Goal: Information Seeking & Learning: Learn about a topic

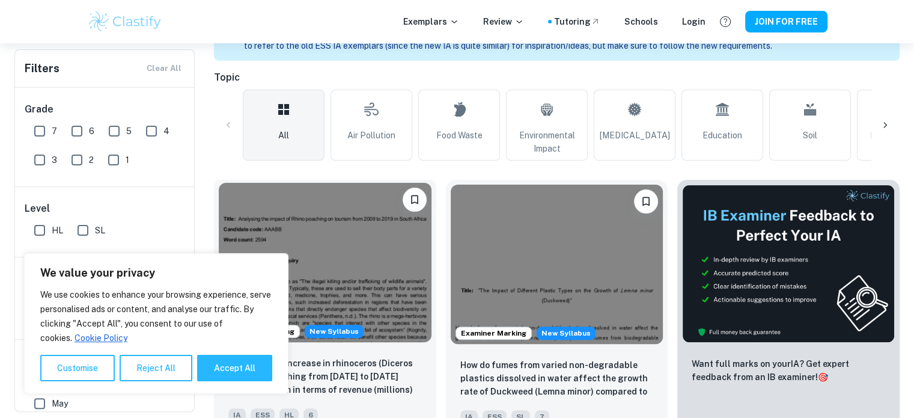
scroll to position [301, 0]
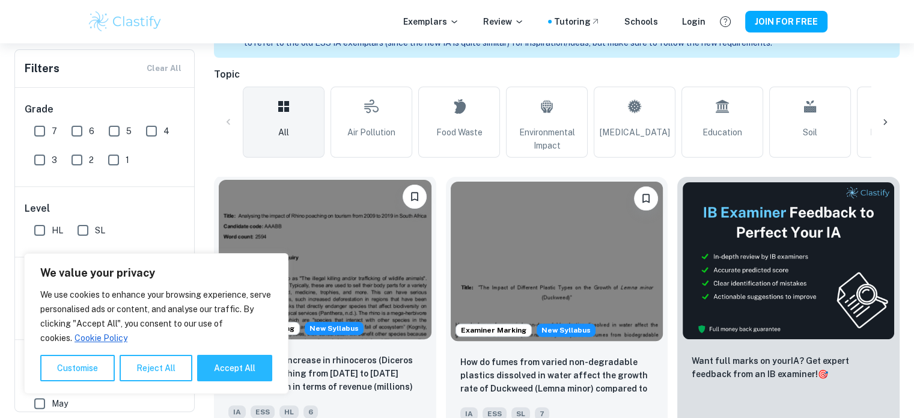
click at [228, 373] on button "Accept All" at bounding box center [234, 368] width 75 height 26
checkbox input "true"
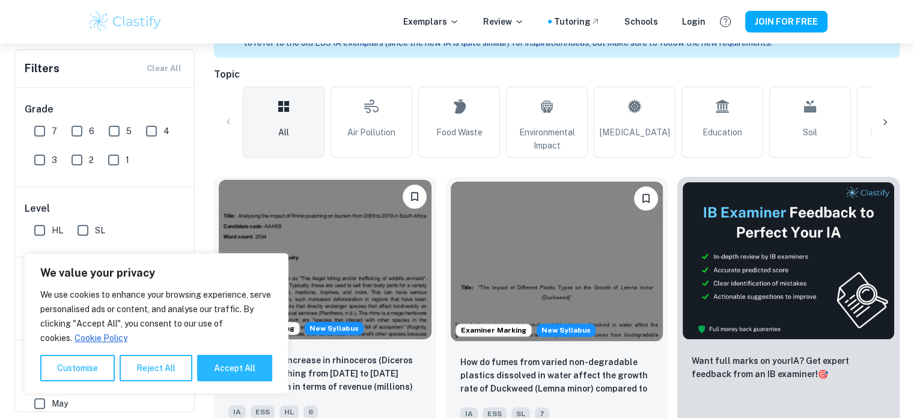
checkbox input "true"
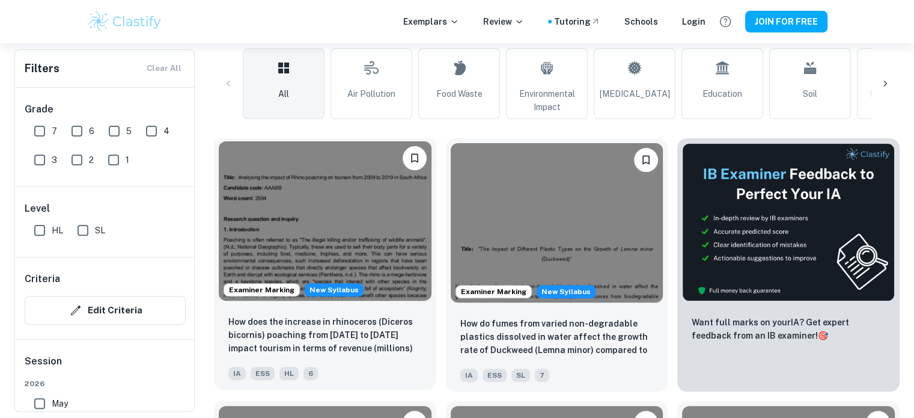
scroll to position [240, 0]
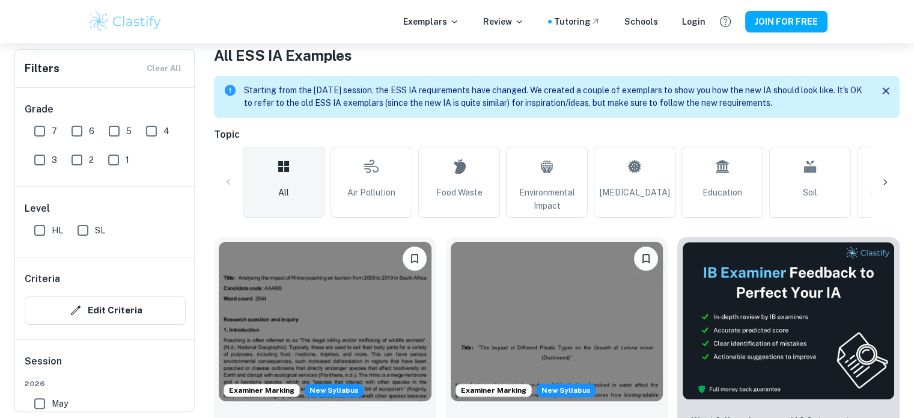
click at [884, 185] on icon at bounding box center [885, 182] width 4 height 6
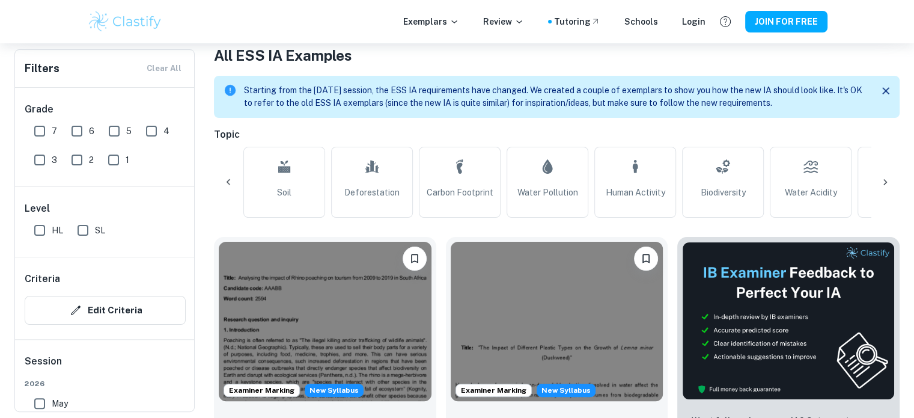
scroll to position [0, 564]
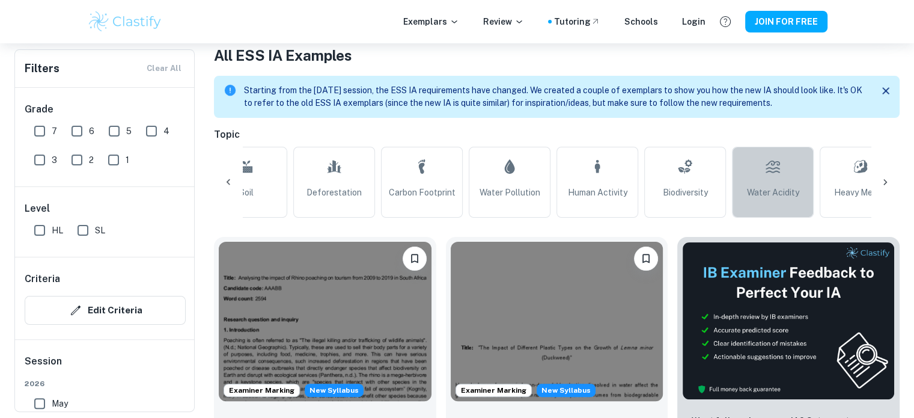
click at [760, 186] on span "Water Acidity" at bounding box center [773, 192] width 52 height 13
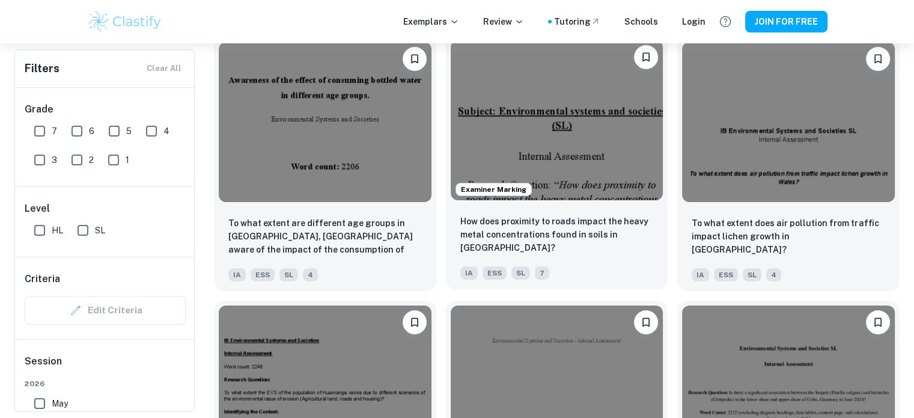
scroll to position [4147, 0]
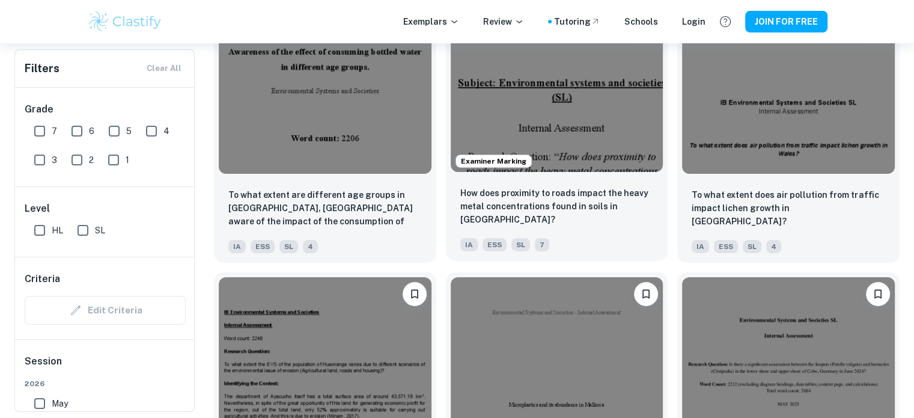
click at [569, 138] on img at bounding box center [557, 91] width 213 height 159
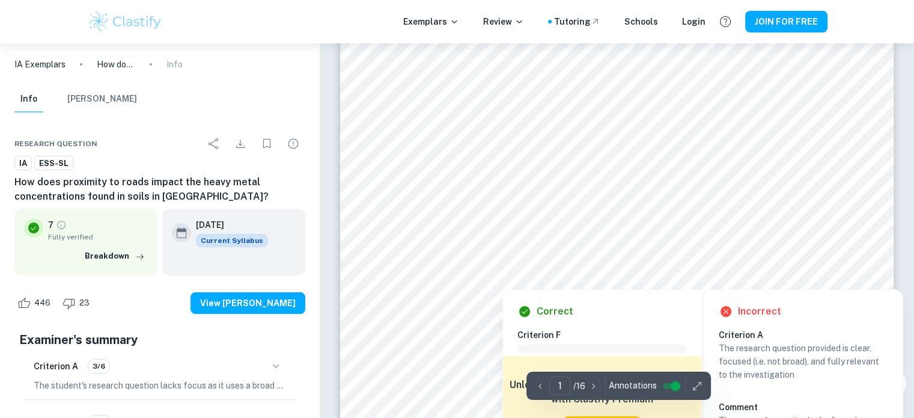
scroll to position [180, 0]
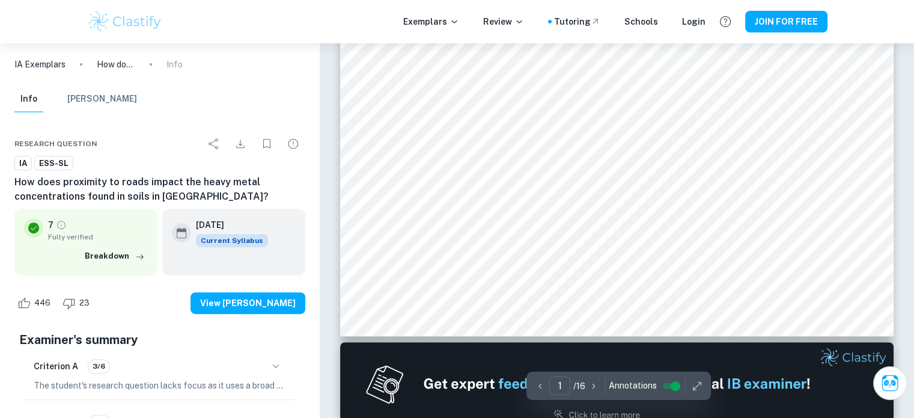
type input "2"
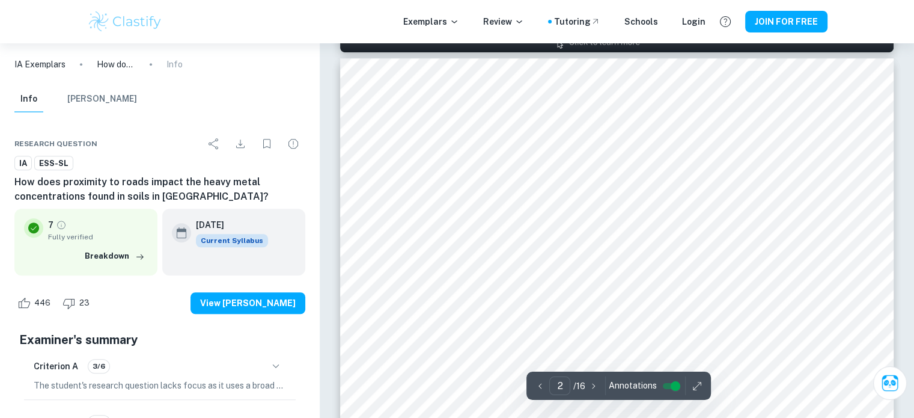
scroll to position [841, 0]
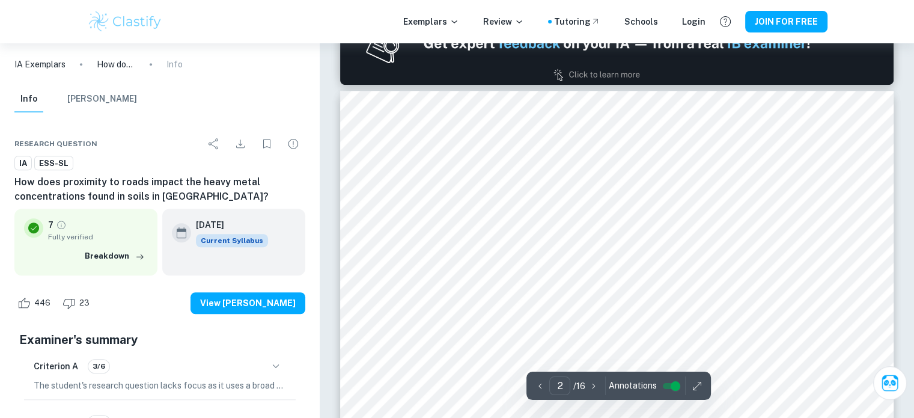
click at [474, 240] on div at bounding box center [621, 245] width 429 height 19
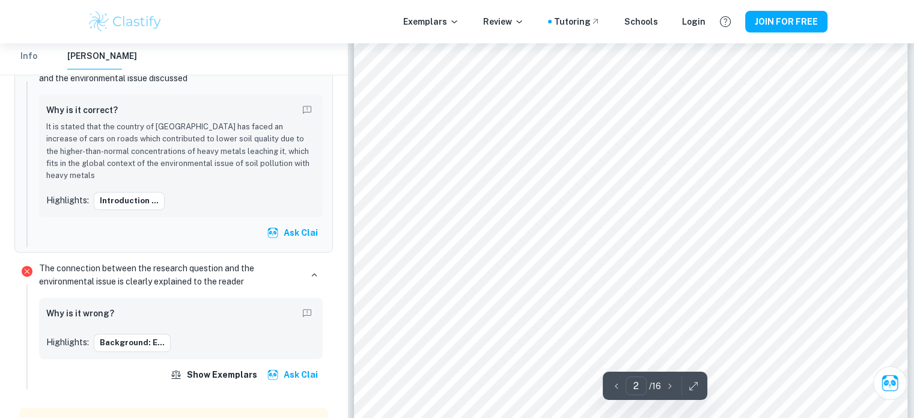
scroll to position [1262, 0]
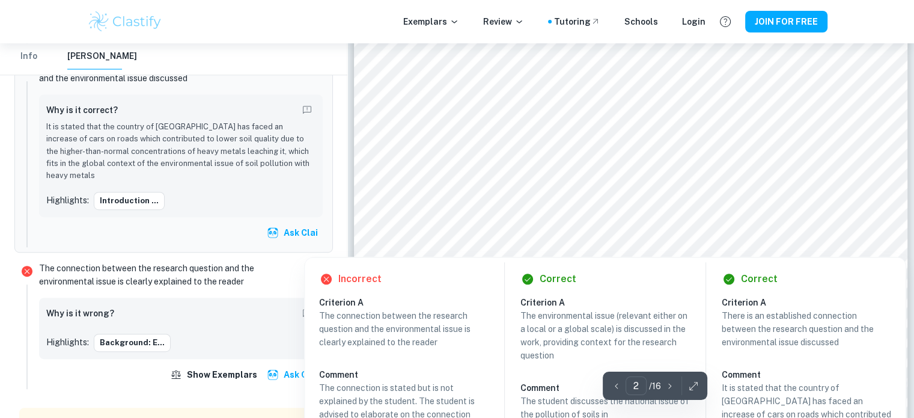
click at [564, 205] on div at bounding box center [617, 197] width 393 height 40
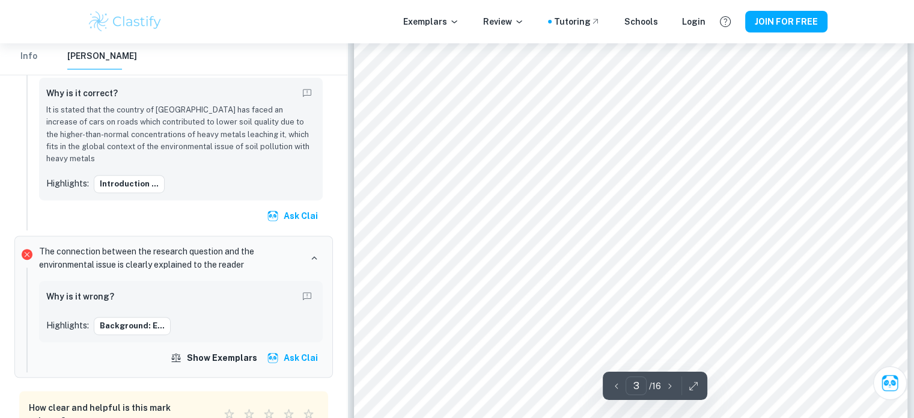
scroll to position [1923, 0]
click at [551, 186] on div at bounding box center [680, 192] width 332 height 14
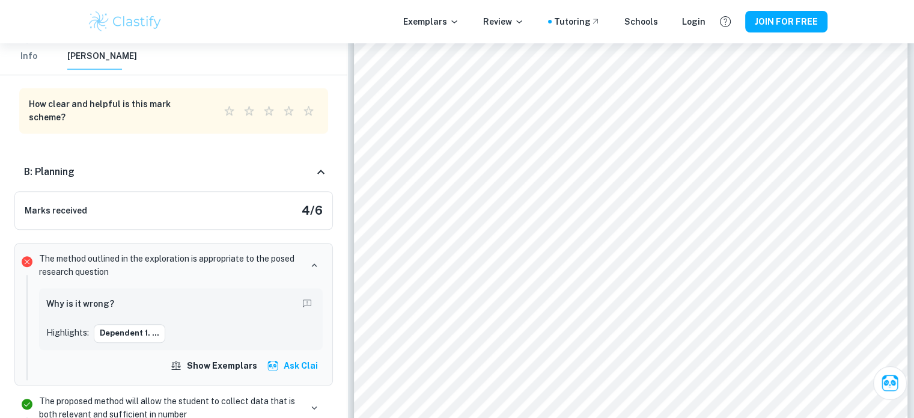
click at [208, 324] on div "Dependent 1. ..." at bounding box center [205, 333] width 222 height 18
click at [172, 295] on div "Why is it wrong? Highlights: Dependent 1. ..." at bounding box center [180, 318] width 269 height 47
click at [139, 324] on button "Dependent 1. ..." at bounding box center [130, 333] width 72 height 18
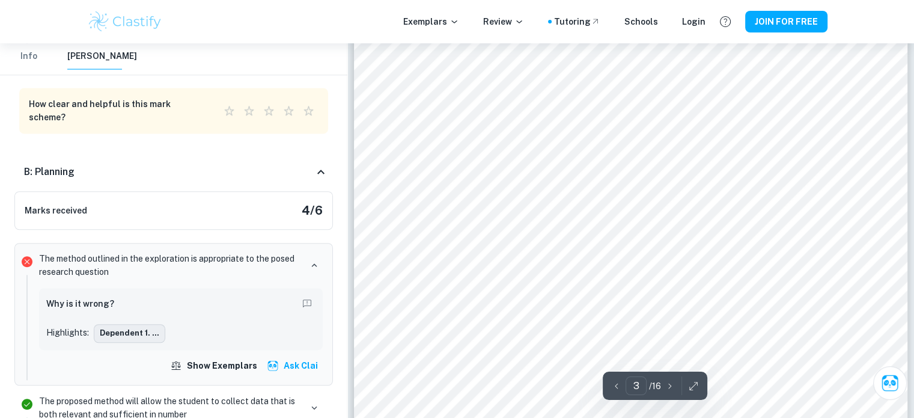
click at [139, 324] on button "Dependent 1. ..." at bounding box center [130, 333] width 72 height 18
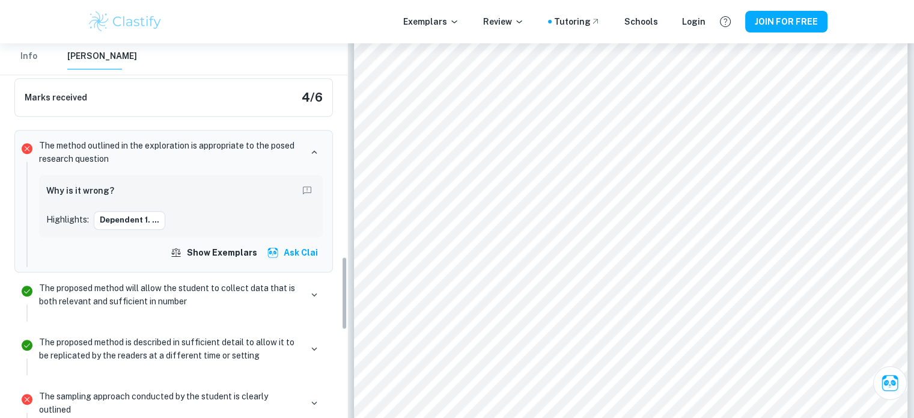
scroll to position [1123, 0]
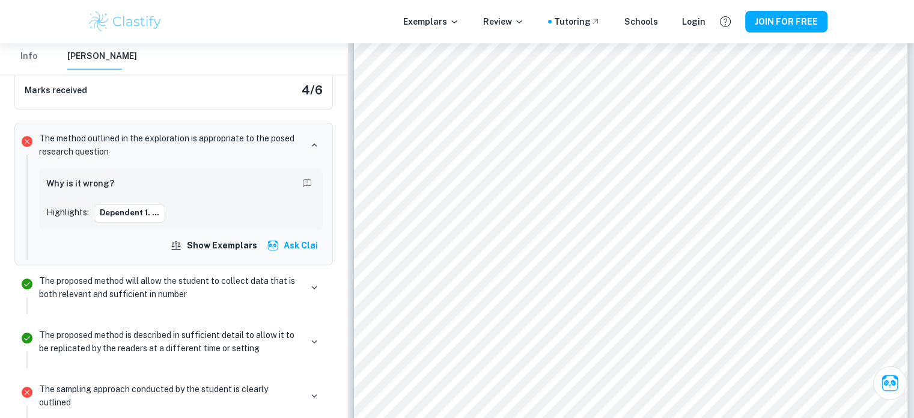
click at [122, 382] on p "The sampling approach conducted by the student is clearly outlined" at bounding box center [170, 395] width 262 height 26
click at [57, 382] on p "The sampling approach conducted by the student is clearly outlined" at bounding box center [170, 395] width 262 height 26
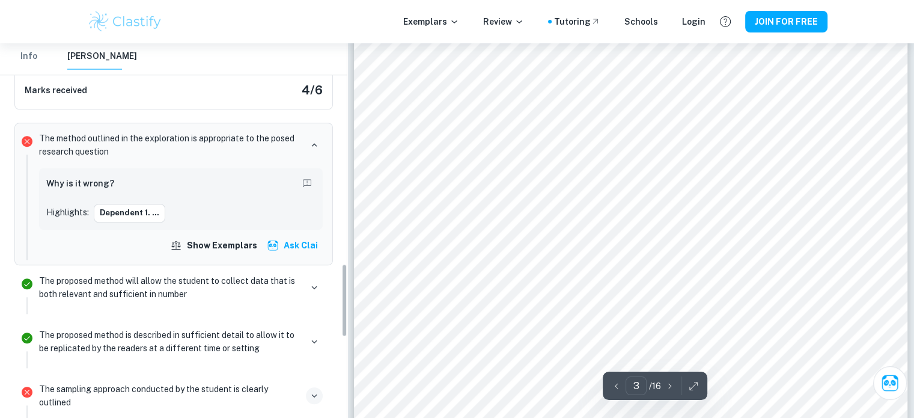
click at [312, 390] on icon "button" at bounding box center [314, 395] width 11 height 11
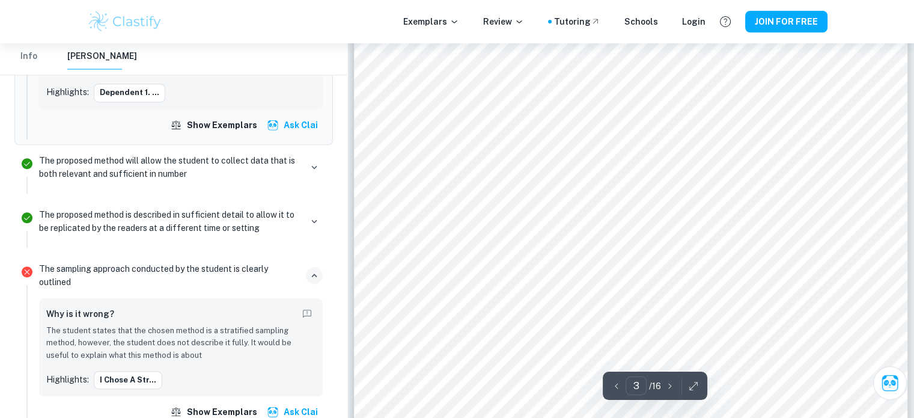
scroll to position [2158, 0]
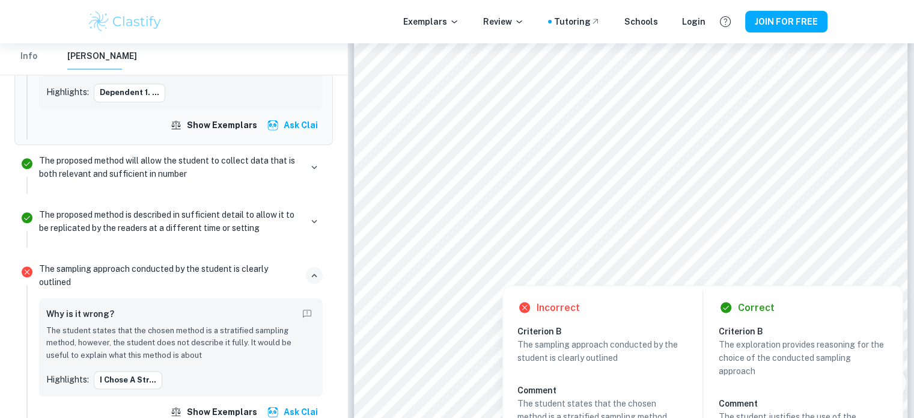
click at [597, 237] on div at bounding box center [683, 241] width 404 height 20
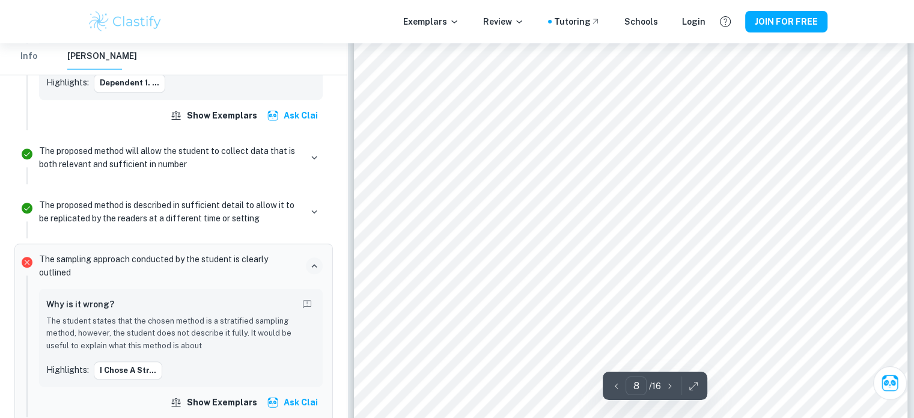
scroll to position [6005, 0]
type input "10"
